Goal: Information Seeking & Learning: Learn about a topic

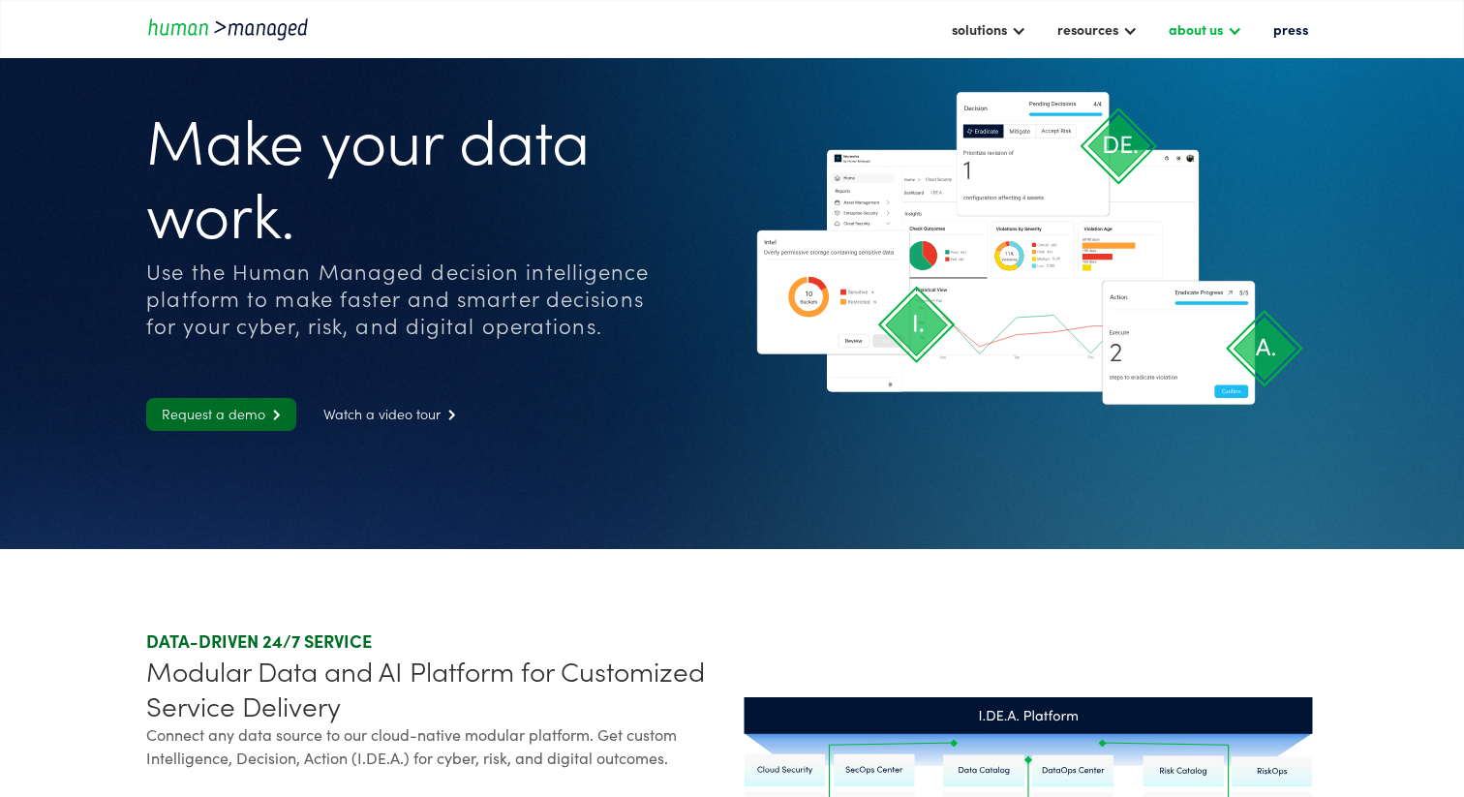
click at [1217, 30] on div "about us" at bounding box center [1196, 28] width 54 height 23
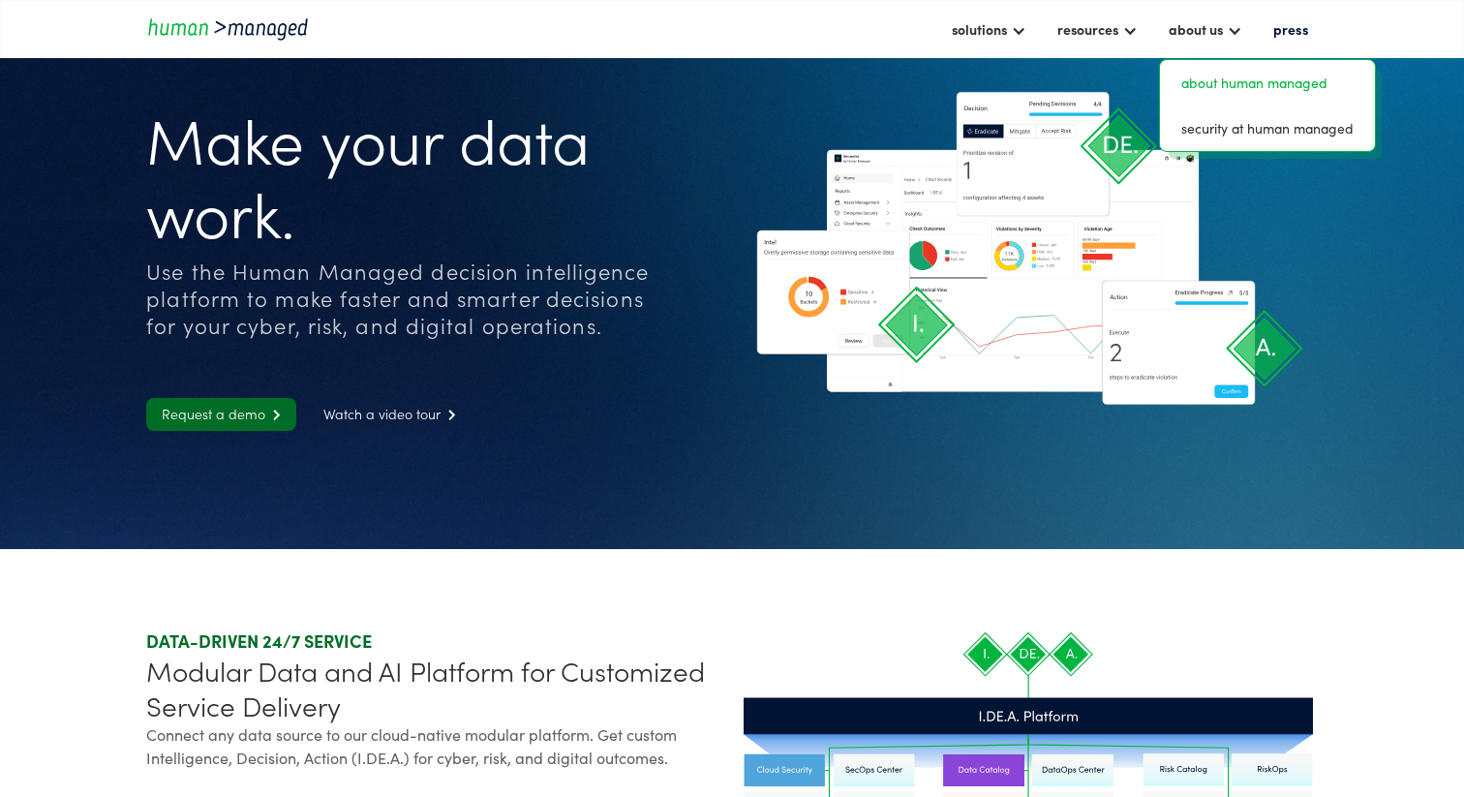
click at [1232, 82] on link "about human managed" at bounding box center [1268, 83] width 200 height 30
